Goal: Information Seeking & Learning: Learn about a topic

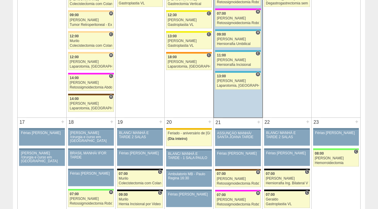
scroll to position [820, 0]
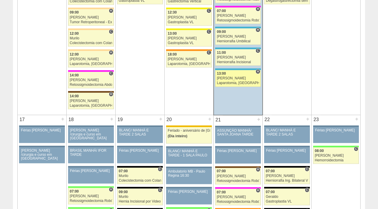
click at [227, 76] on div "[PERSON_NAME]" at bounding box center [238, 78] width 42 height 4
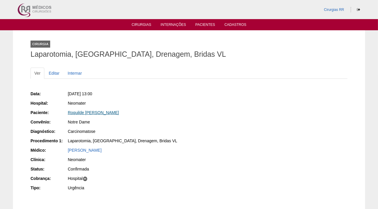
click at [90, 111] on link "Roquilde Rafael Casa" at bounding box center [93, 112] width 51 height 5
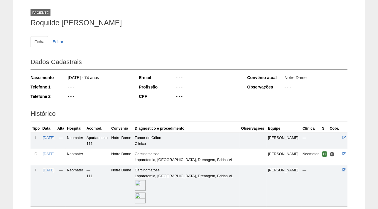
scroll to position [79, 0]
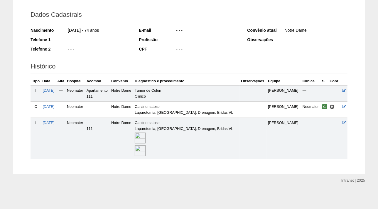
click at [146, 138] on img at bounding box center [140, 137] width 11 height 11
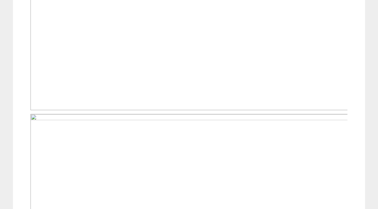
scroll to position [309, 0]
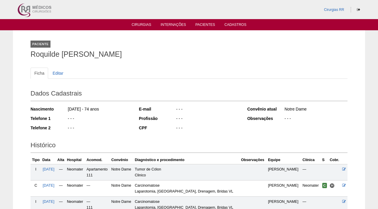
scroll to position [79, 0]
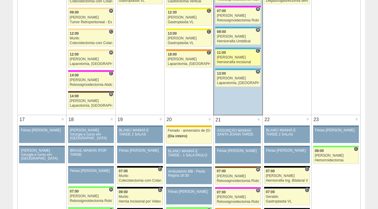
scroll to position [820, 0]
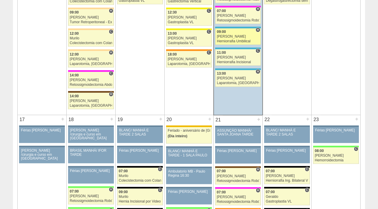
click at [232, 36] on link "87516 Ricardo Fernandes H 09:00 Ricardo Fernandes Herniorrafia Umbilical Hospit…" at bounding box center [237, 36] width 45 height 16
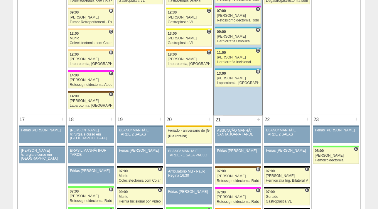
scroll to position [820, 0]
click at [223, 60] on div "Herniorrafia Incisional" at bounding box center [238, 62] width 42 height 4
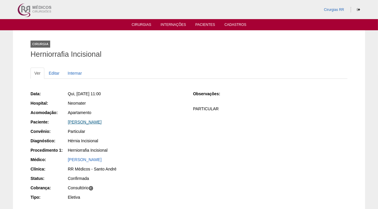
click at [100, 123] on link "Solange Martins Broieti" at bounding box center [85, 121] width 34 height 5
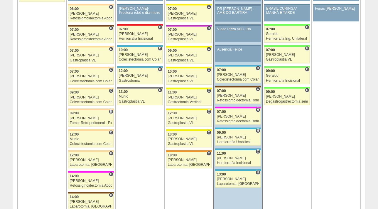
scroll to position [730, 0]
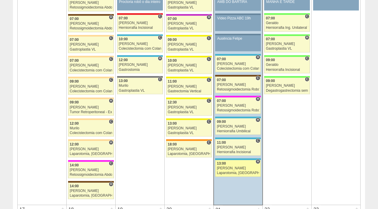
click at [229, 166] on div "[PERSON_NAME]" at bounding box center [238, 168] width 42 height 4
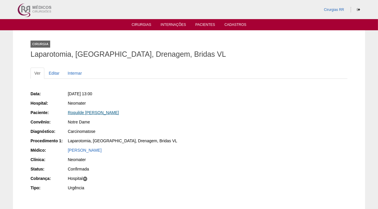
click at [81, 114] on link "Roquilde [PERSON_NAME]" at bounding box center [93, 112] width 51 height 5
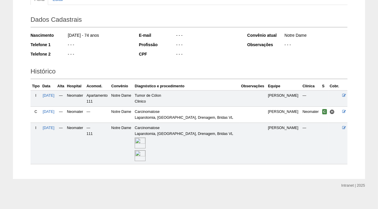
scroll to position [79, 0]
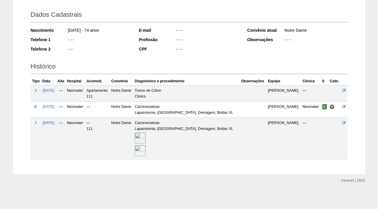
click at [146, 136] on img at bounding box center [140, 137] width 11 height 11
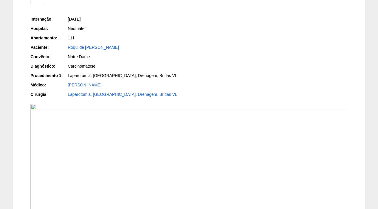
scroll to position [81, 0]
